Goal: Find specific page/section: Find specific page/section

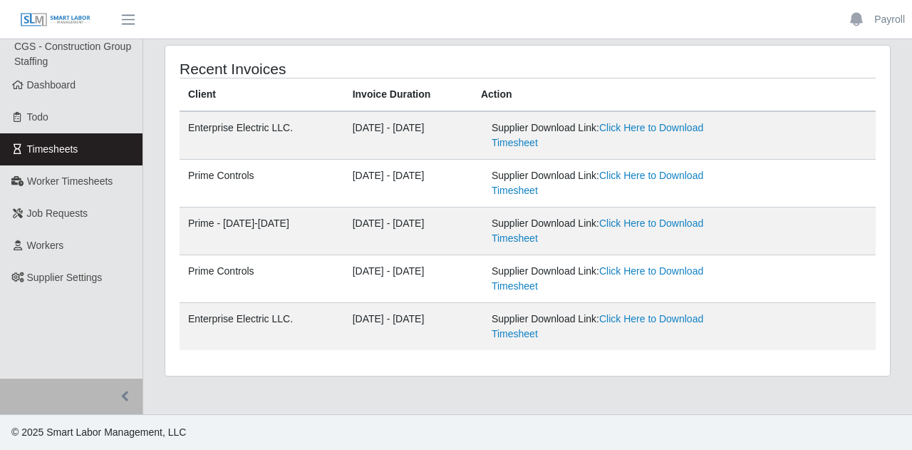
click at [200, 182] on td "Prime Controls" at bounding box center [262, 184] width 165 height 48
click at [201, 180] on td "Prime Controls" at bounding box center [262, 184] width 165 height 48
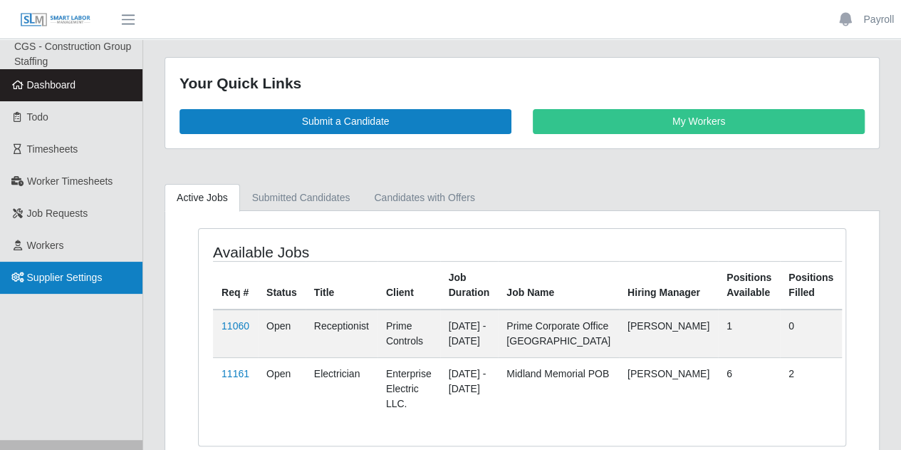
click at [0, 269] on link "Supplier Settings" at bounding box center [71, 278] width 143 height 32
